Goal: Navigation & Orientation: Understand site structure

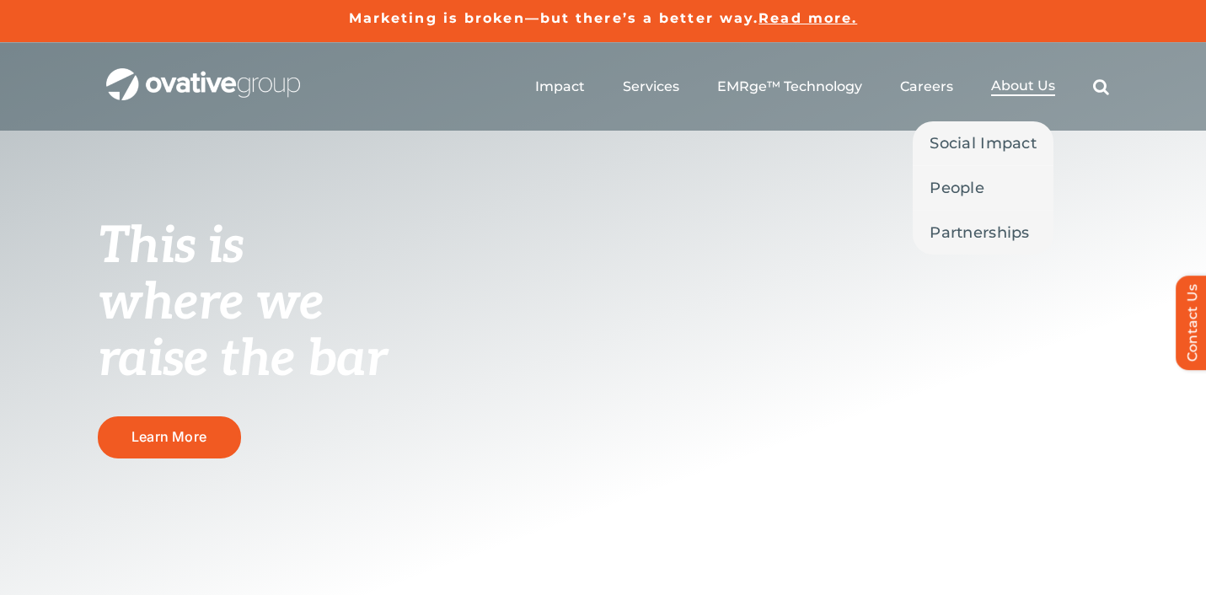
click at [1026, 90] on span "About Us" at bounding box center [1023, 86] width 64 height 17
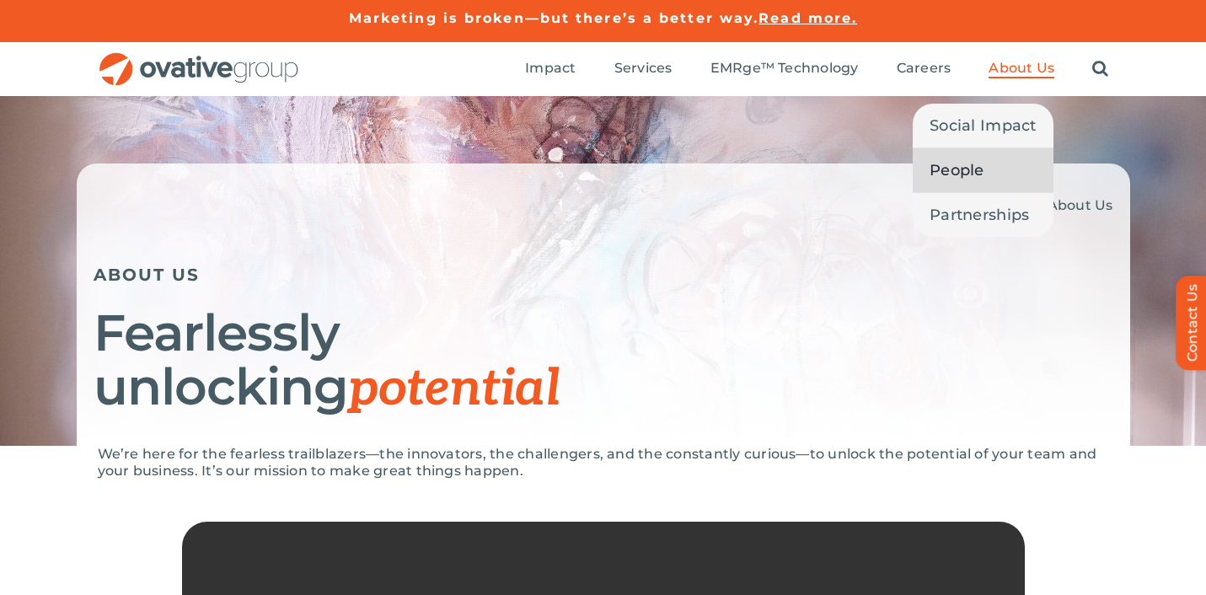
click at [964, 178] on span "People" at bounding box center [957, 170] width 55 height 24
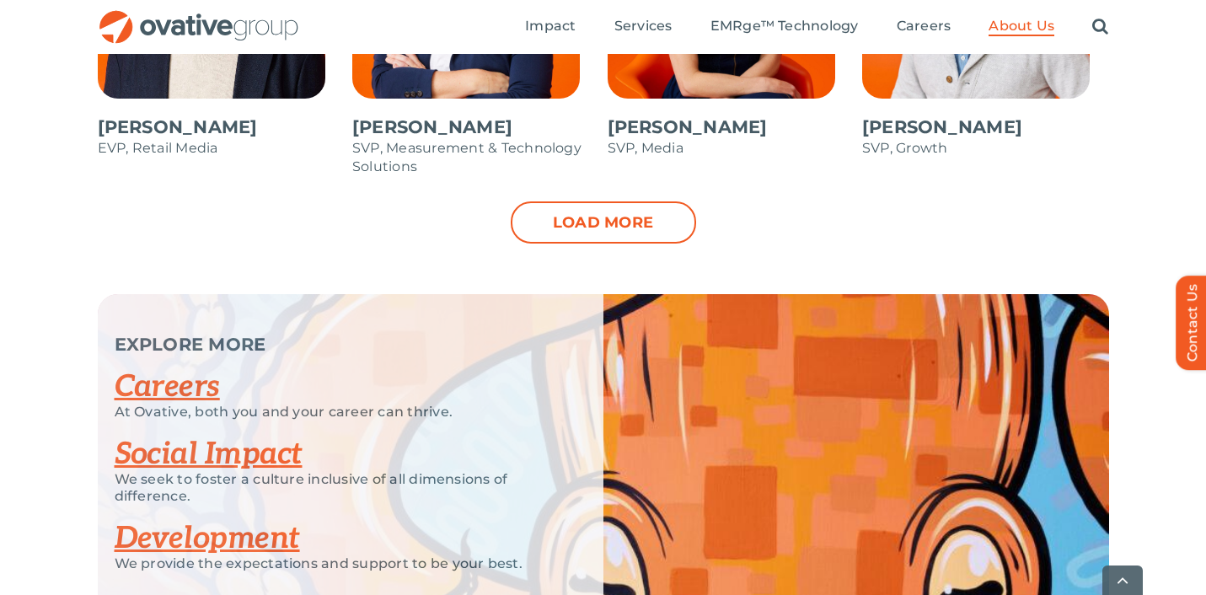
scroll to position [2035, 0]
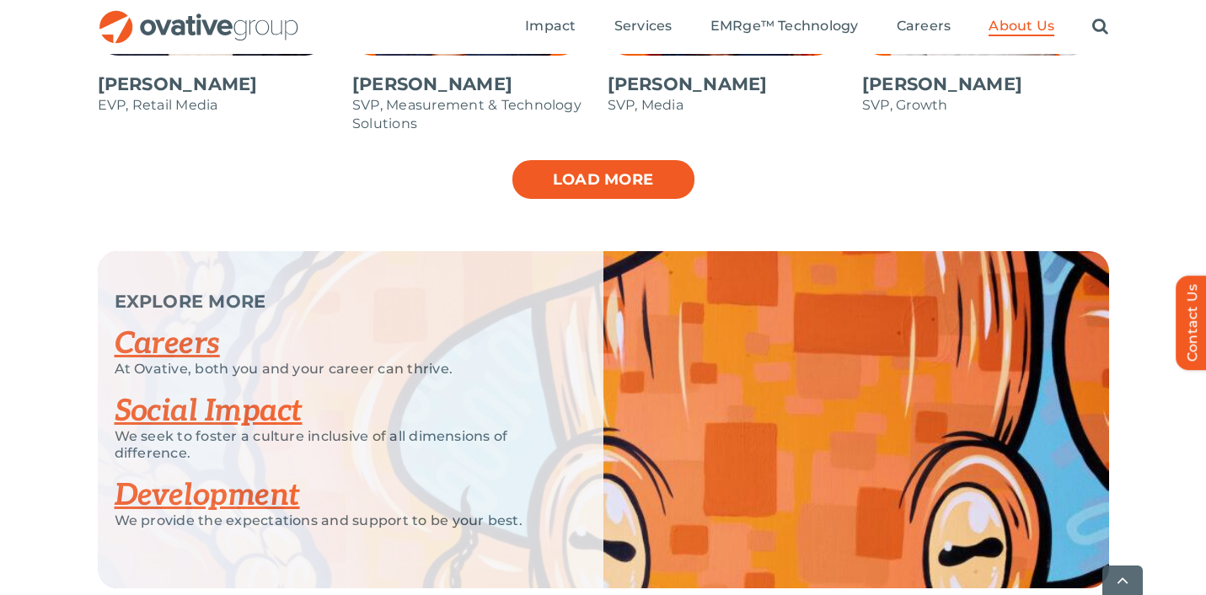
click at [606, 181] on link "Load more" at bounding box center [603, 179] width 185 height 42
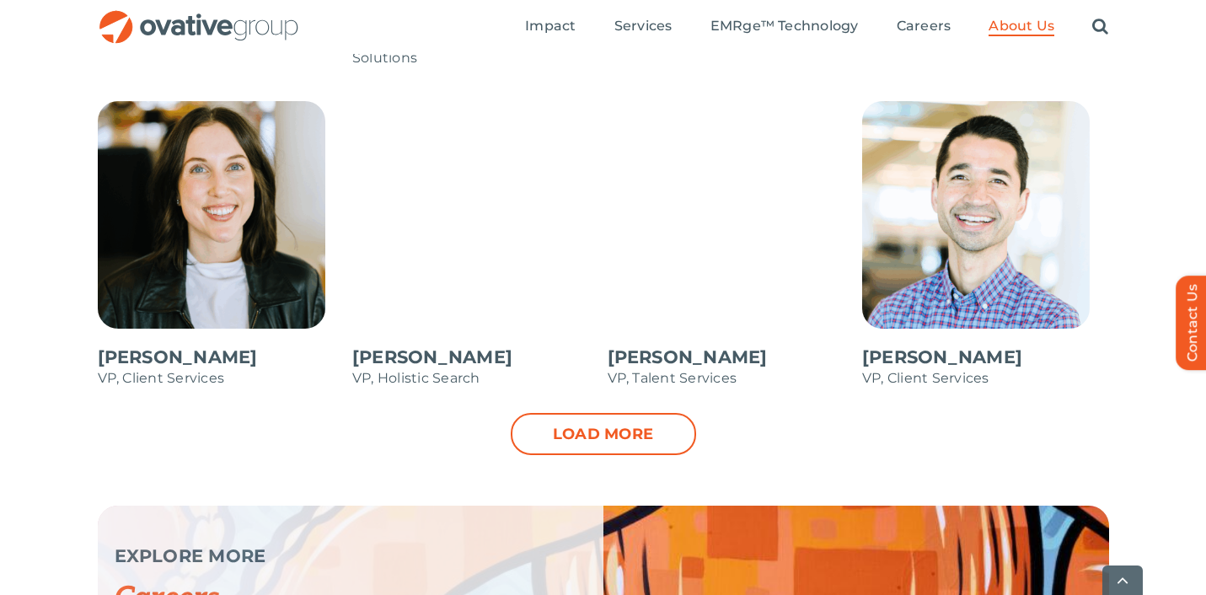
scroll to position [2447, 0]
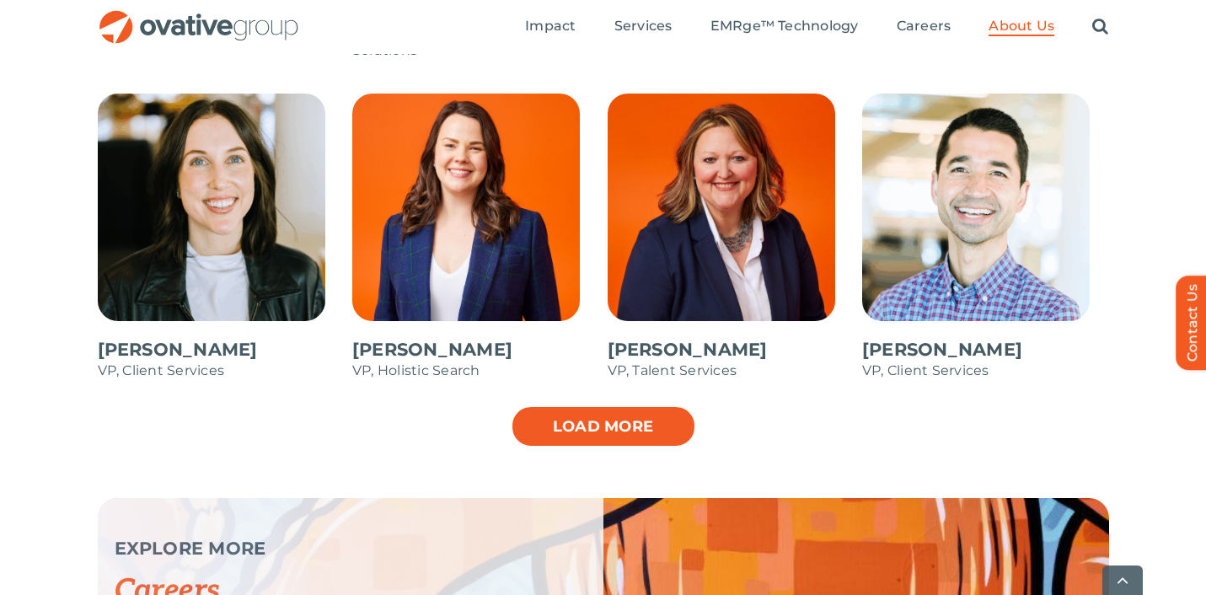
click at [571, 429] on link "Load more" at bounding box center [603, 426] width 185 height 42
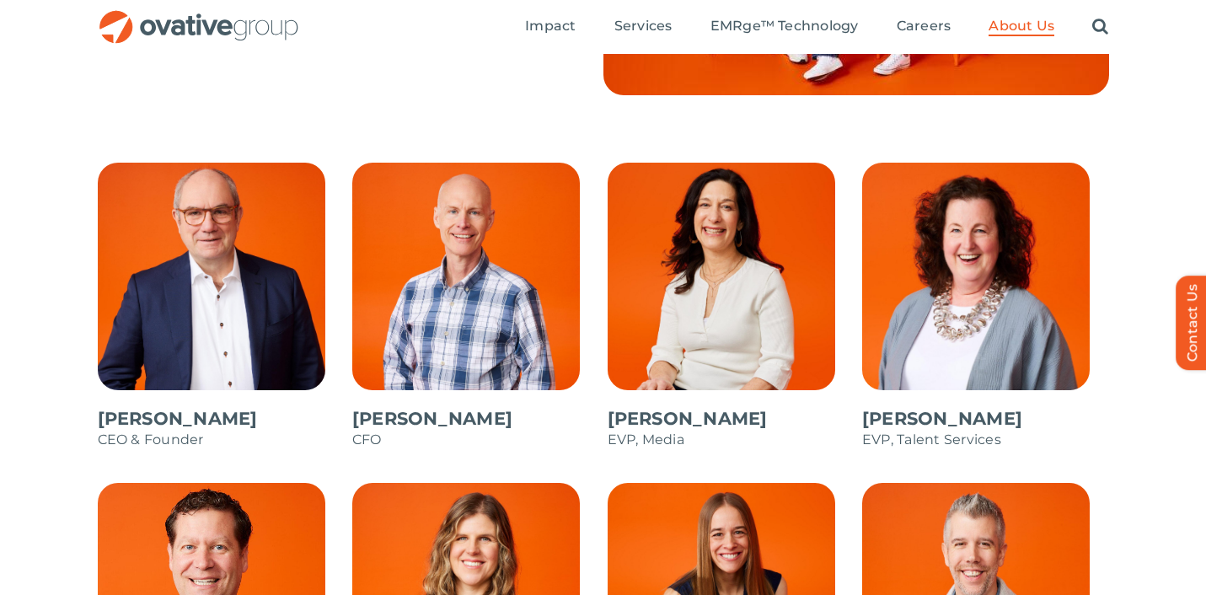
scroll to position [1352, 0]
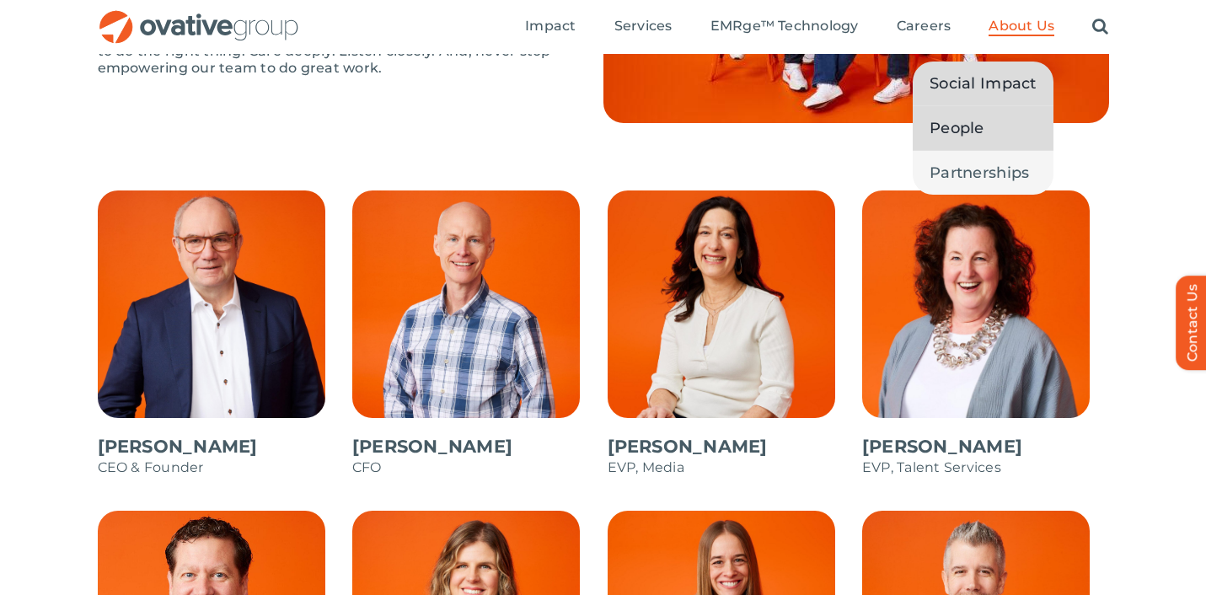
click at [971, 83] on span "Social Impact" at bounding box center [983, 84] width 107 height 24
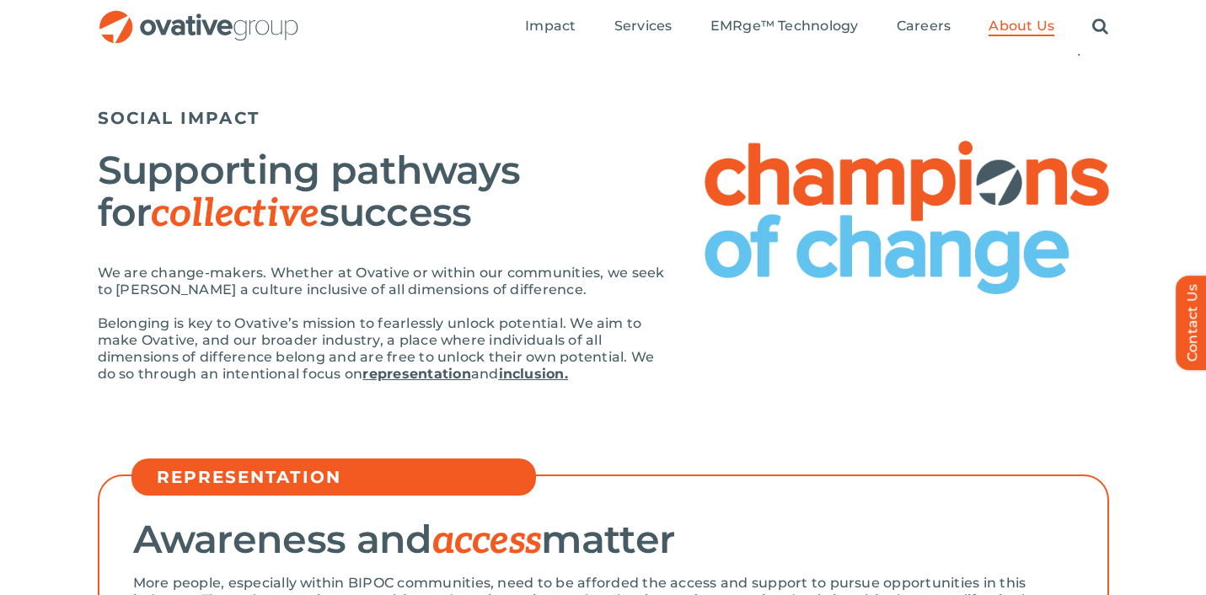
scroll to position [99, 0]
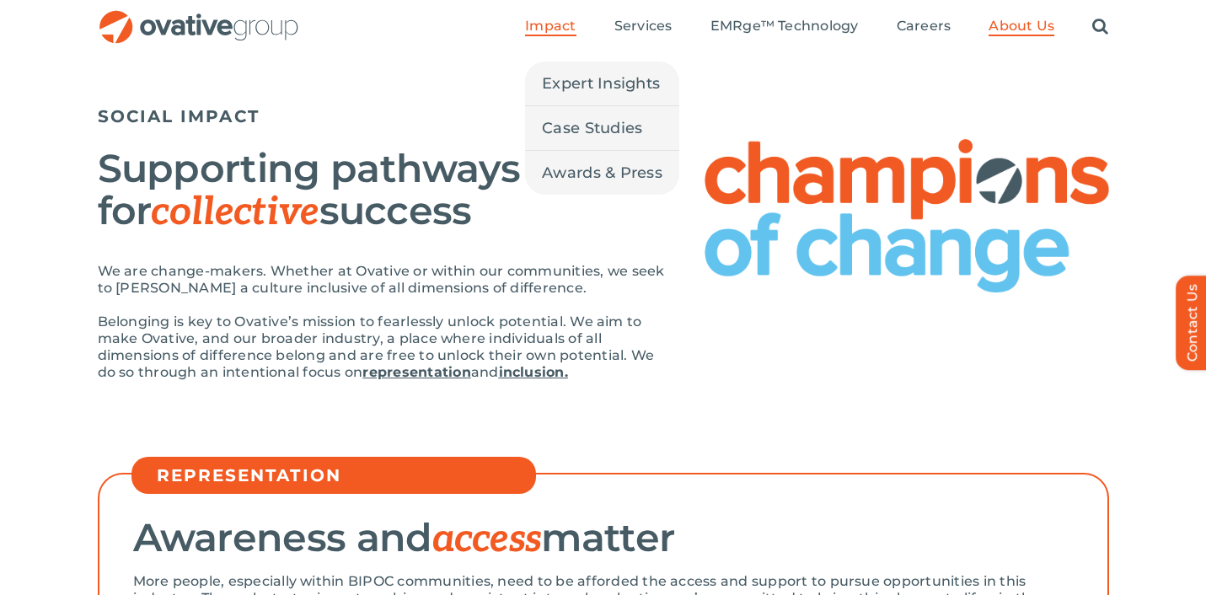
click at [546, 25] on span "Impact" at bounding box center [550, 26] width 51 height 17
